Goal: Task Accomplishment & Management: Complete application form

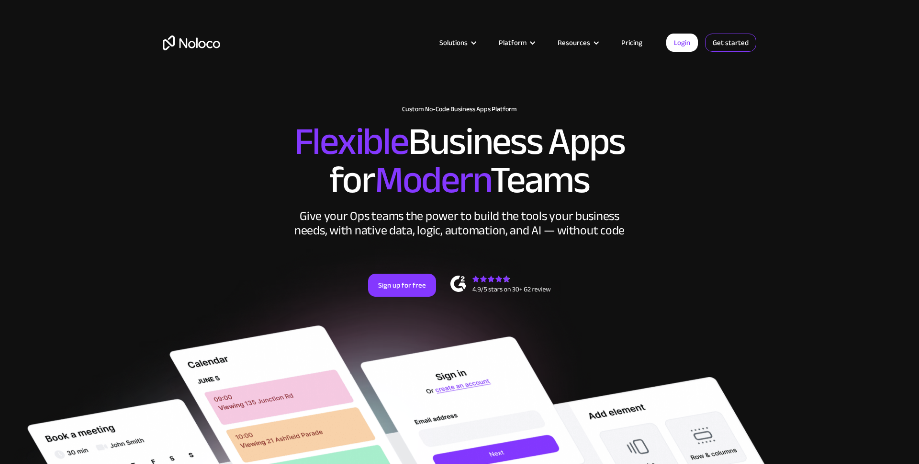
click at [735, 43] on link "Get started" at bounding box center [730, 43] width 51 height 18
